Goal: Obtain resource: Obtain resource

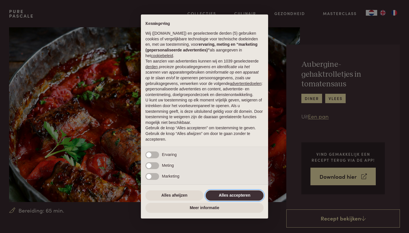
click at [227, 196] on button "Alles accepteren" at bounding box center [235, 195] width 58 height 10
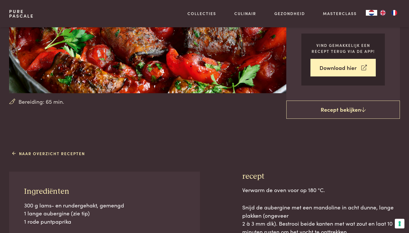
scroll to position [112, 0]
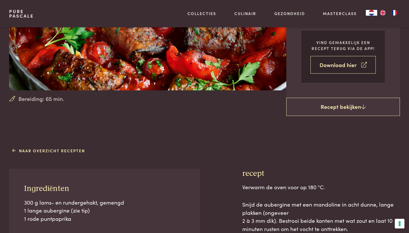
click at [363, 63] on icon at bounding box center [363, 65] width 5 height 8
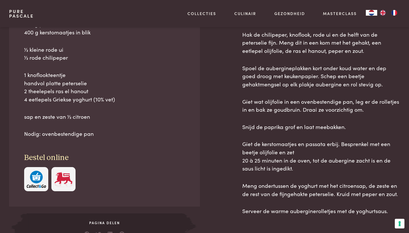
scroll to position [326, 0]
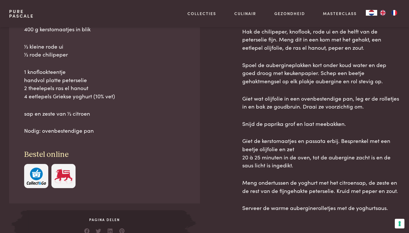
drag, startPoint x: 21, startPoint y: 138, endPoint x: 257, endPoint y: 216, distance: 248.6
click at [257, 216] on div "Ingrediënten 300 g lams- en rundergehakt, gemengd 1 lange aubergine (zie tip) 1…" at bounding box center [204, 97] width 391 height 287
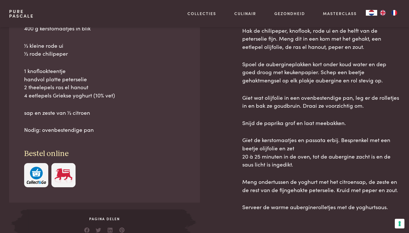
copy div "Loremipsumdo 794 s amet- co adipiscingel, seddoei 1 tempo incididun (utl etd) 7…"
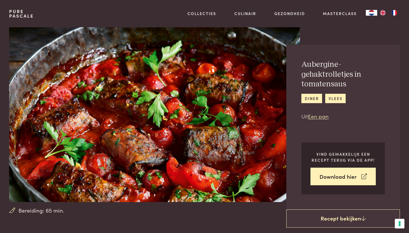
scroll to position [0, 0]
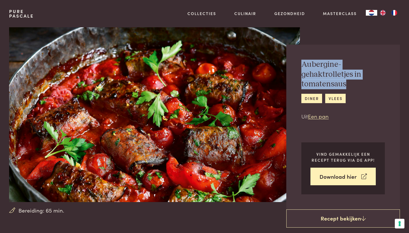
drag, startPoint x: 302, startPoint y: 64, endPoint x: 347, endPoint y: 83, distance: 48.6
click at [347, 83] on h2 "Aubergine-gehaktrolletjes in tomatensaus" at bounding box center [343, 75] width 84 height 30
copy h2 "Aubergine-gehaktrolletjes in tomatensaus"
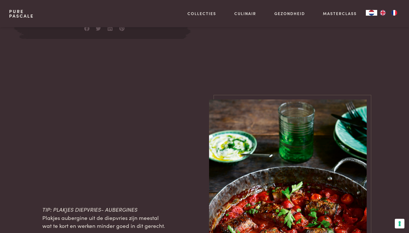
scroll to position [529, 0]
